Goal: Task Accomplishment & Management: Complete application form

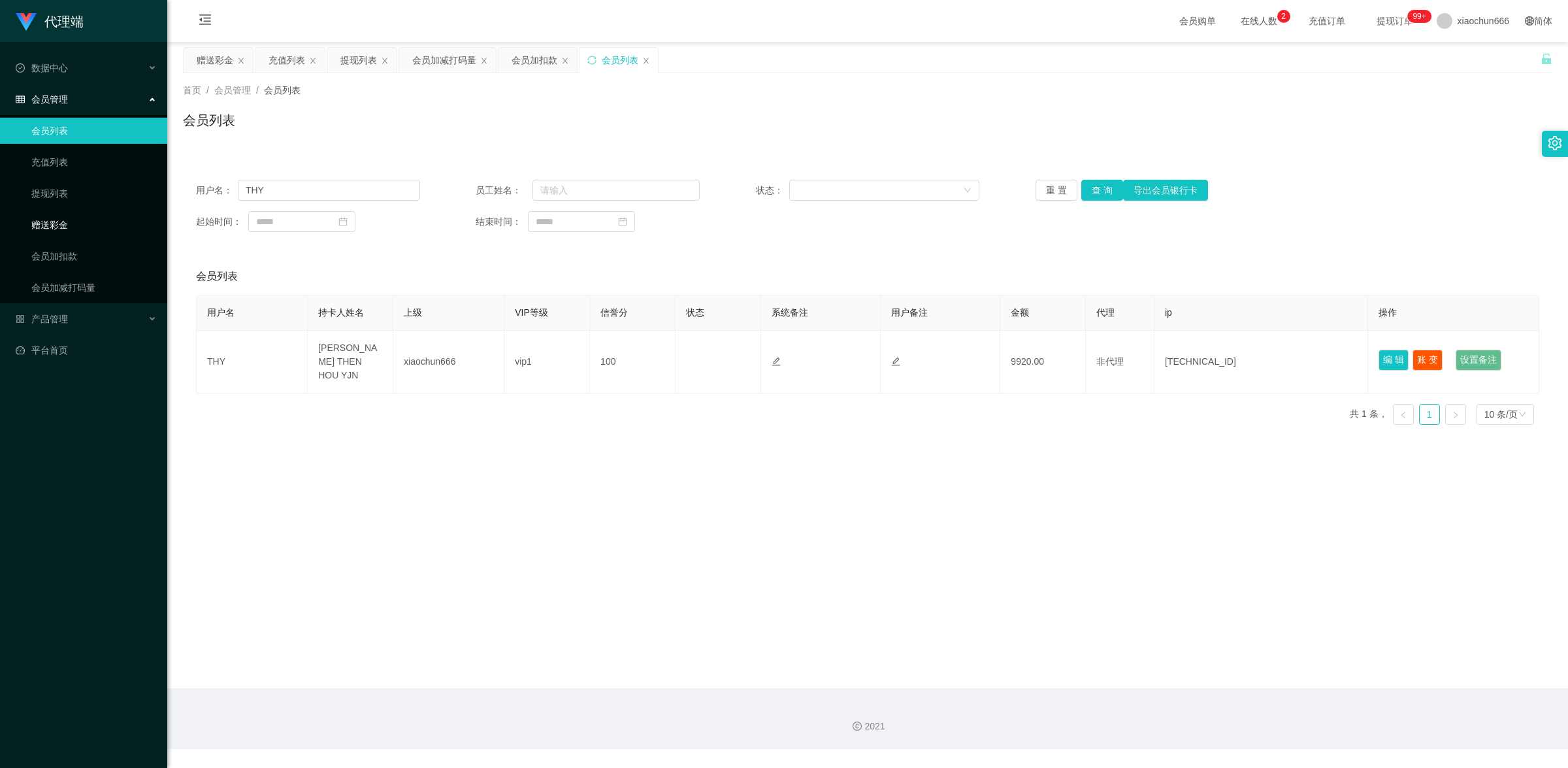
drag, startPoint x: 62, startPoint y: 219, endPoint x: 133, endPoint y: 218, distance: 71.0
click at [62, 219] on link "赠送彩金" at bounding box center [94, 224] width 125 height 26
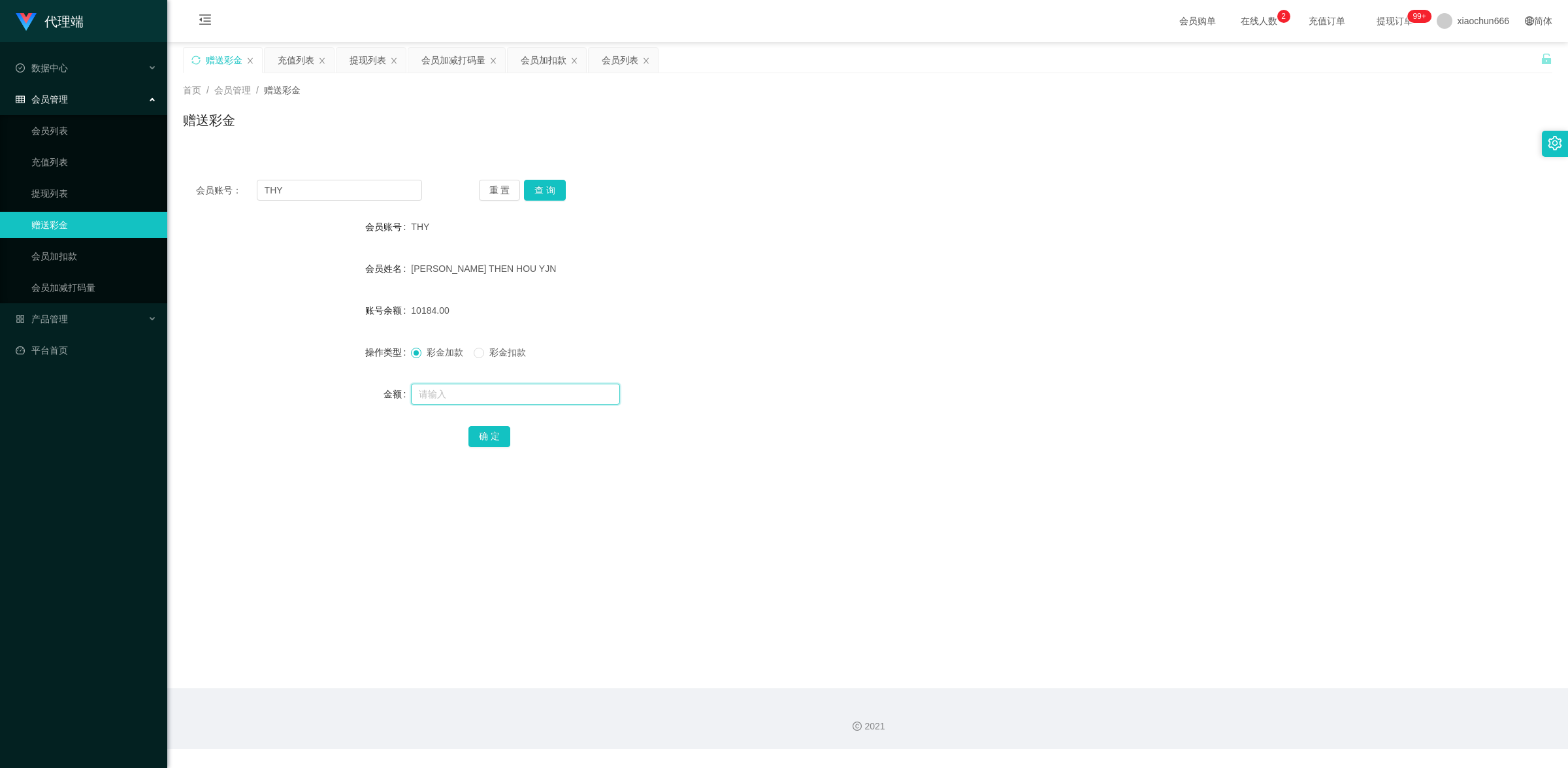
click at [451, 394] on input "text" at bounding box center [515, 394] width 209 height 21
type input "8"
drag, startPoint x: 491, startPoint y: 434, endPoint x: 649, endPoint y: 381, distance: 166.7
click at [491, 434] on button "确 定" at bounding box center [489, 436] width 42 height 21
click at [471, 387] on input "text" at bounding box center [515, 394] width 209 height 21
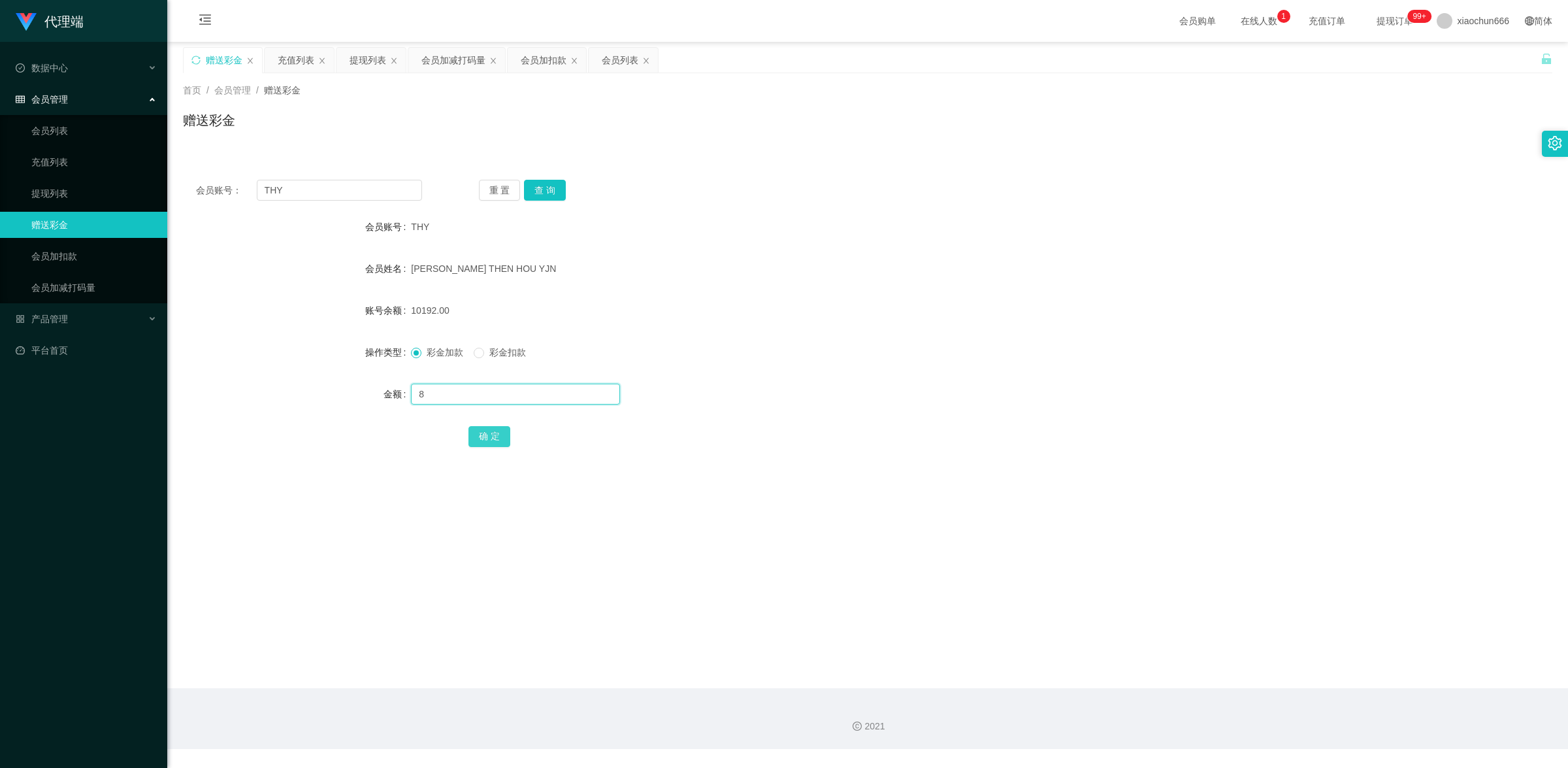
type input "8"
click at [495, 439] on button "确 定" at bounding box center [489, 436] width 42 height 21
click at [475, 403] on input "text" at bounding box center [515, 394] width 209 height 21
type input "8"
click at [502, 443] on button "确 定" at bounding box center [489, 436] width 42 height 21
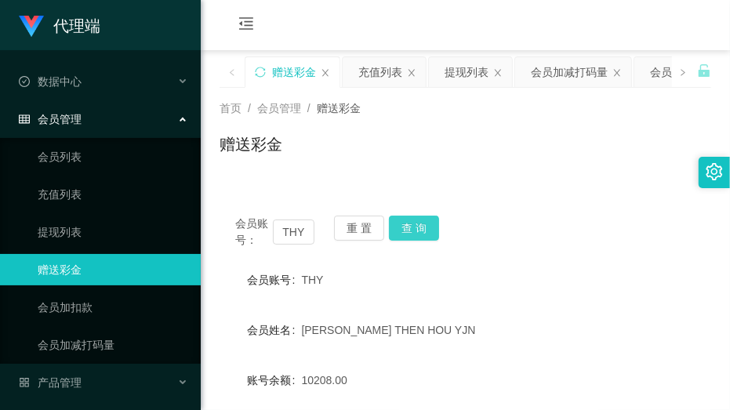
click at [429, 225] on button "查 询" at bounding box center [414, 228] width 50 height 25
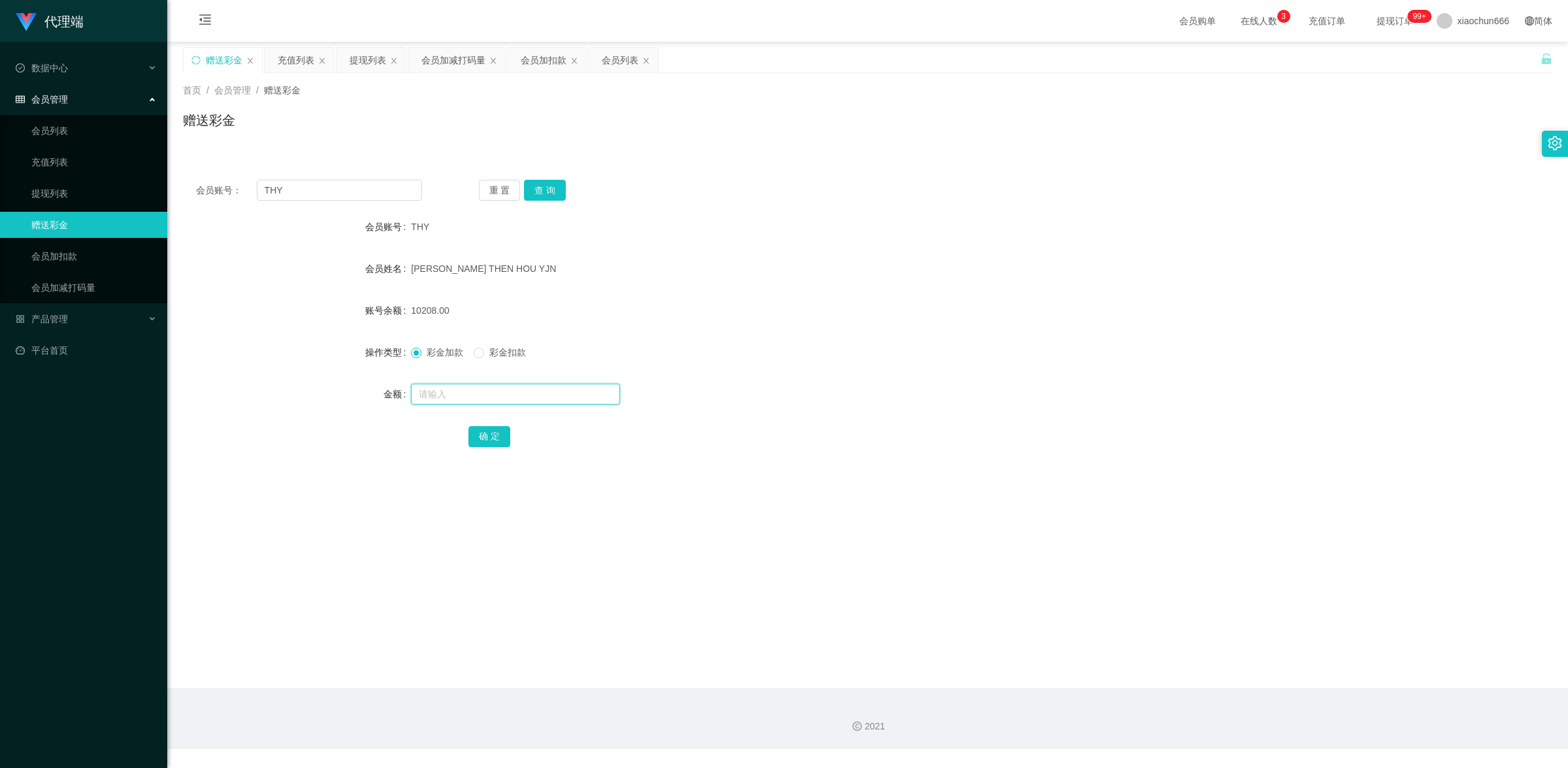
click at [463, 399] on input "text" at bounding box center [515, 394] width 209 height 21
type input "8"
drag, startPoint x: 497, startPoint y: 436, endPoint x: 594, endPoint y: 407, distance: 101.2
click at [497, 436] on button "确 定" at bounding box center [489, 436] width 42 height 21
click at [446, 393] on input "text" at bounding box center [515, 394] width 209 height 21
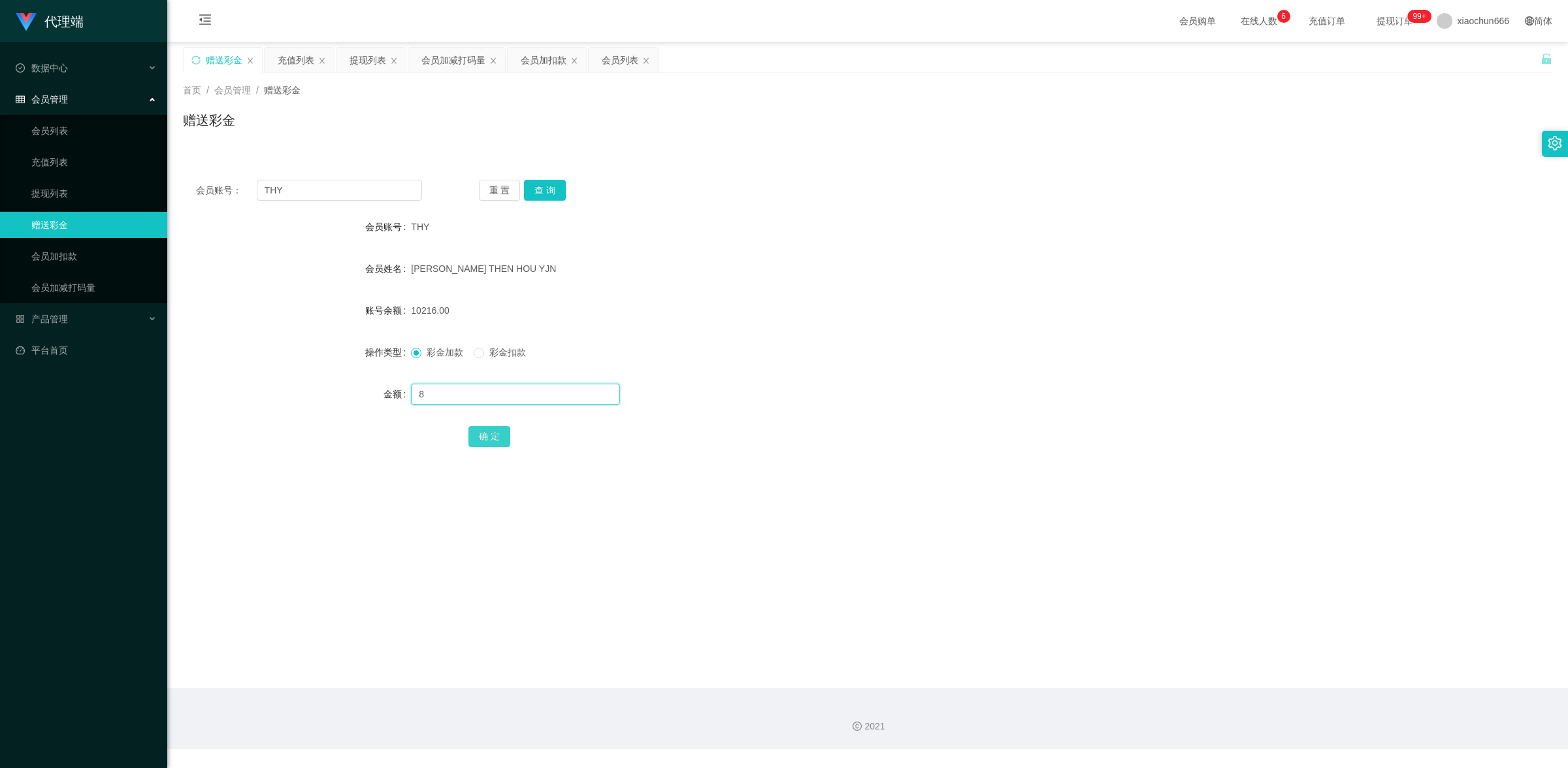
type input "8"
click at [494, 439] on button "确 定" at bounding box center [489, 436] width 42 height 21
click at [491, 398] on input "text" at bounding box center [515, 394] width 209 height 21
type input "8"
drag, startPoint x: 491, startPoint y: 429, endPoint x: 573, endPoint y: 384, distance: 93.5
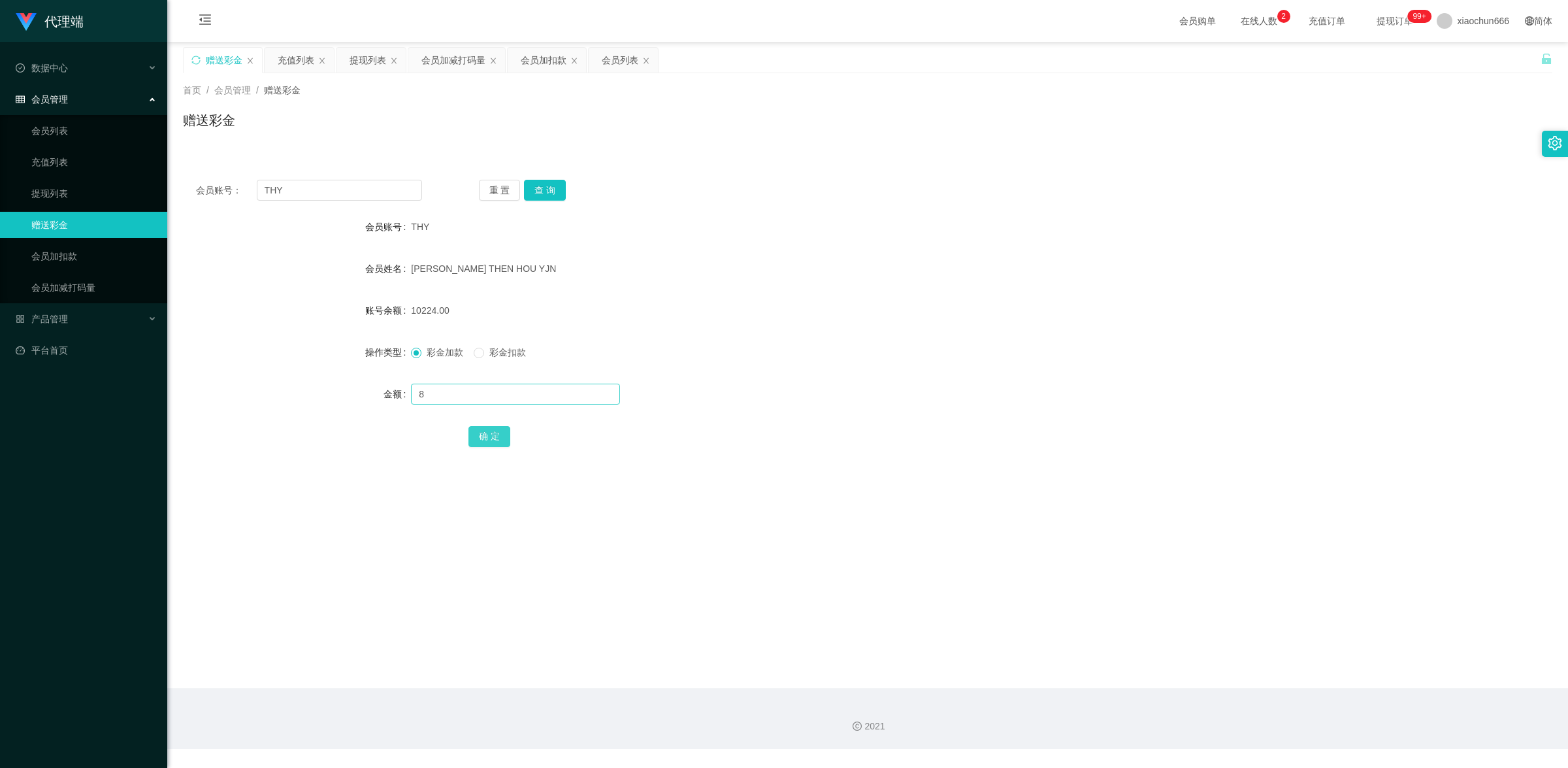
click at [491, 429] on button "确 定" at bounding box center [489, 436] width 42 height 21
click at [556, 192] on button "查 询" at bounding box center [545, 190] width 42 height 21
click at [445, 391] on input "text" at bounding box center [515, 394] width 209 height 21
type input "8"
drag, startPoint x: 490, startPoint y: 444, endPoint x: 500, endPoint y: 439, distance: 11.2
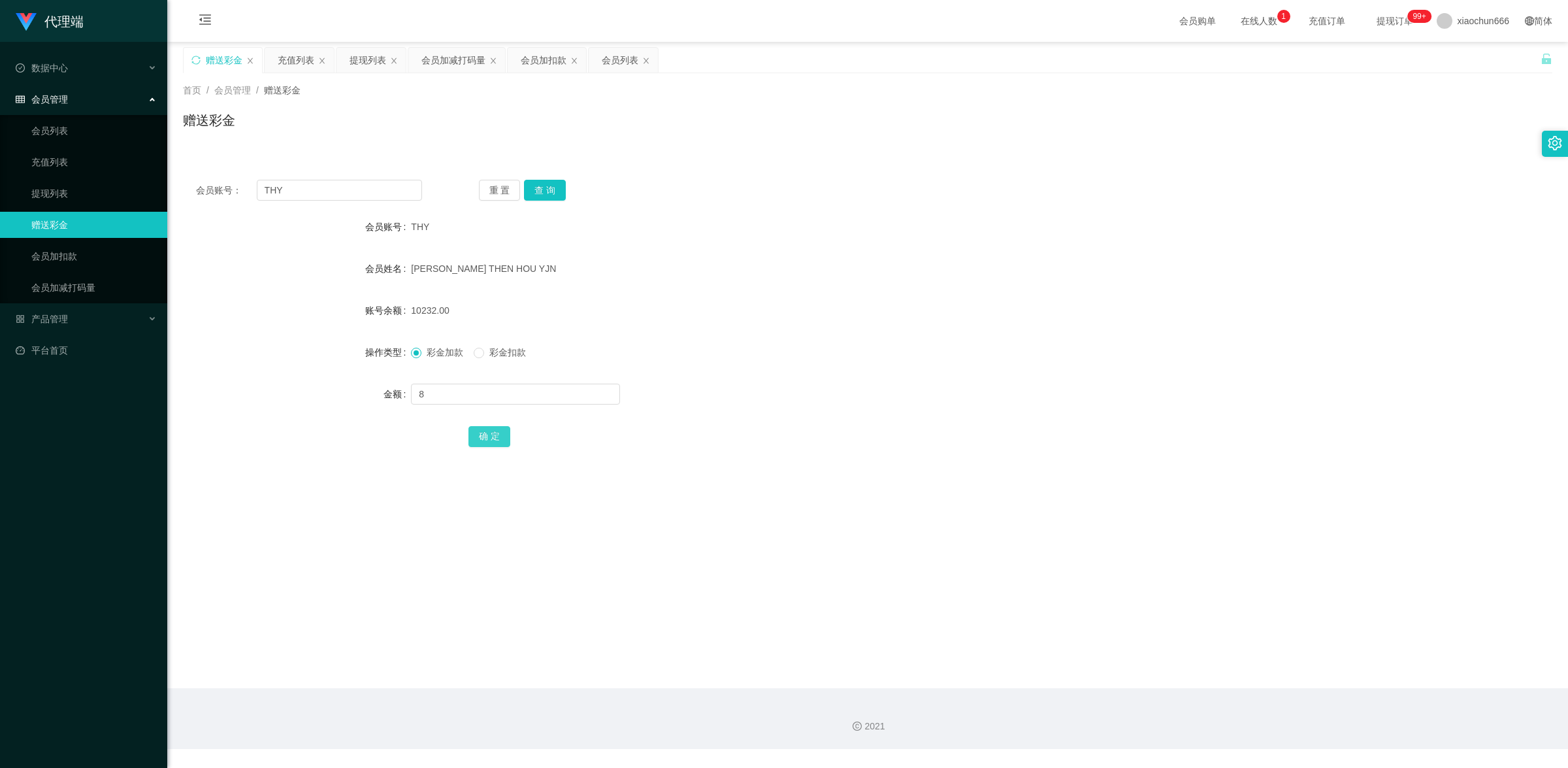
click at [490, 444] on button "确 定" at bounding box center [489, 436] width 42 height 21
click at [508, 399] on input "text" at bounding box center [515, 394] width 209 height 21
type input "8"
click at [491, 456] on div "会员账号： THY 重 置 查 询 会员账号 THY 会员姓名 [PERSON_NAME] THEN HOU YJN 账号余额 10240.00 操作类型 彩…" at bounding box center [867, 322] width 1370 height 311
click at [488, 449] on div "确 定" at bounding box center [868, 435] width 799 height 26
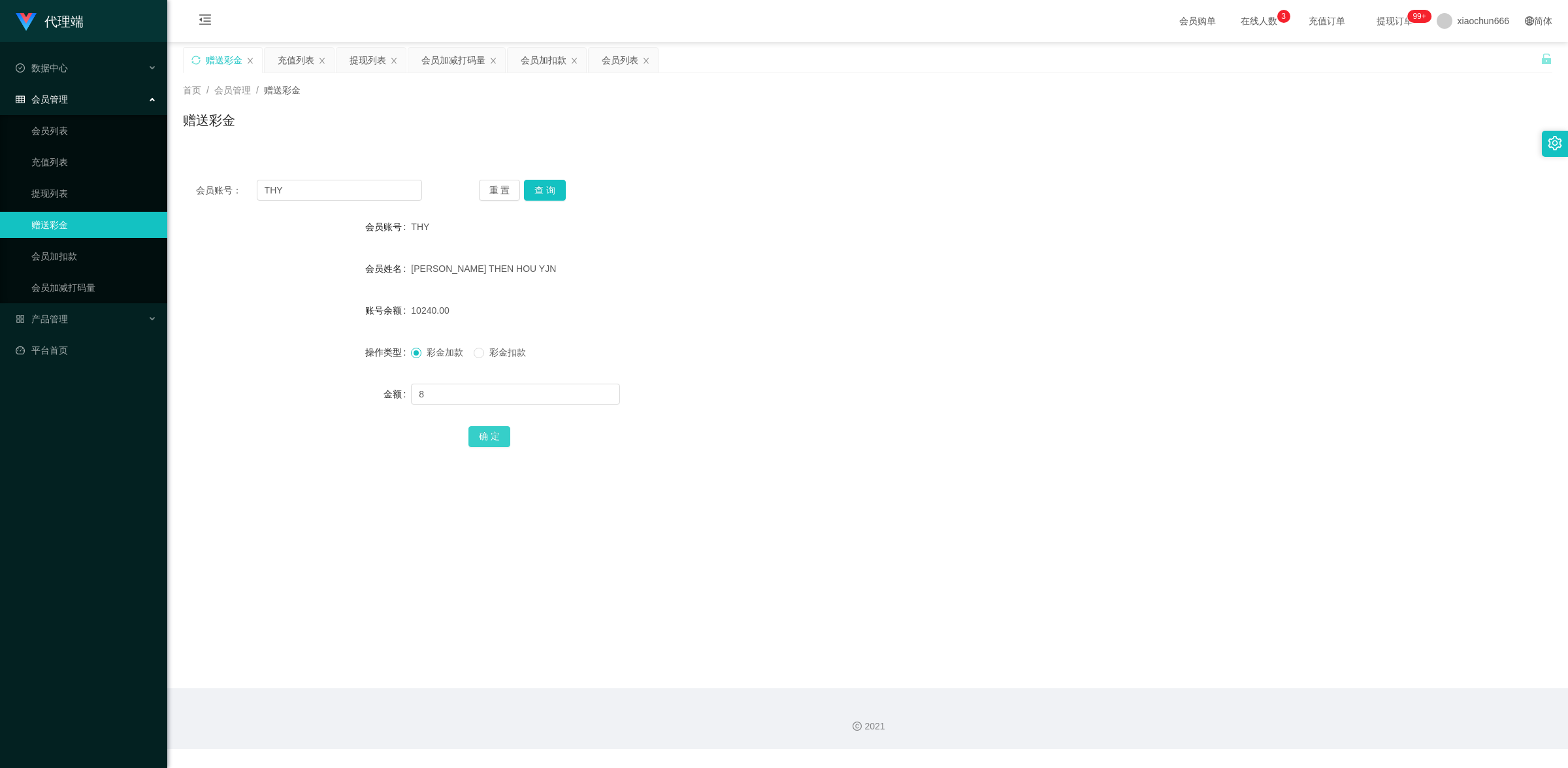
click at [494, 439] on button "确 定" at bounding box center [489, 436] width 42 height 21
click at [538, 187] on button "查 询" at bounding box center [545, 190] width 42 height 21
click at [466, 398] on input "text" at bounding box center [515, 394] width 209 height 21
type input "8"
click at [480, 434] on button "确 定" at bounding box center [489, 436] width 42 height 21
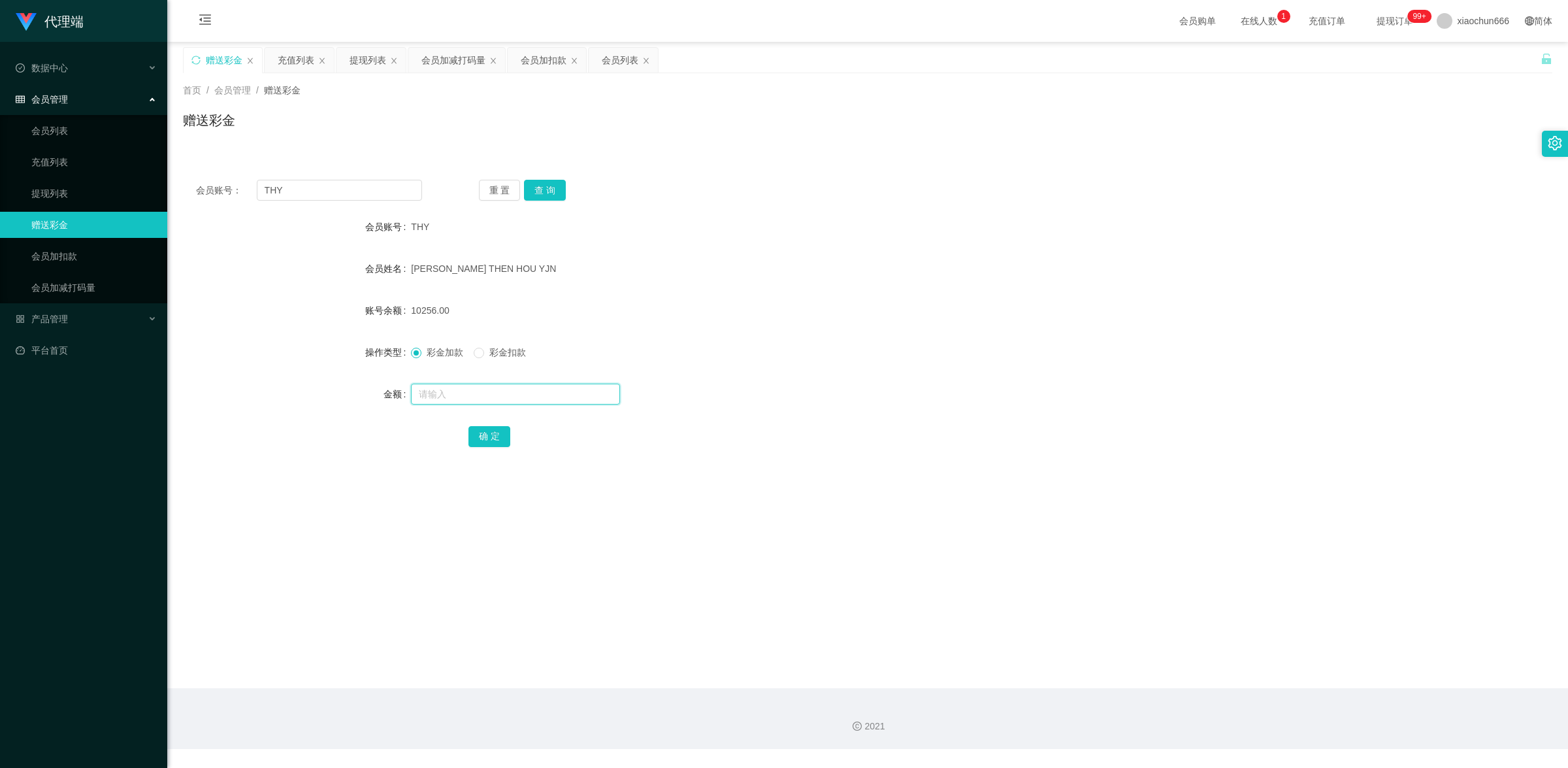
click at [433, 388] on input "text" at bounding box center [515, 394] width 209 height 21
type input "8"
drag, startPoint x: 497, startPoint y: 435, endPoint x: 512, endPoint y: 426, distance: 17.5
click at [497, 435] on button "确 定" at bounding box center [489, 436] width 42 height 21
